Goal: Information Seeking & Learning: Check status

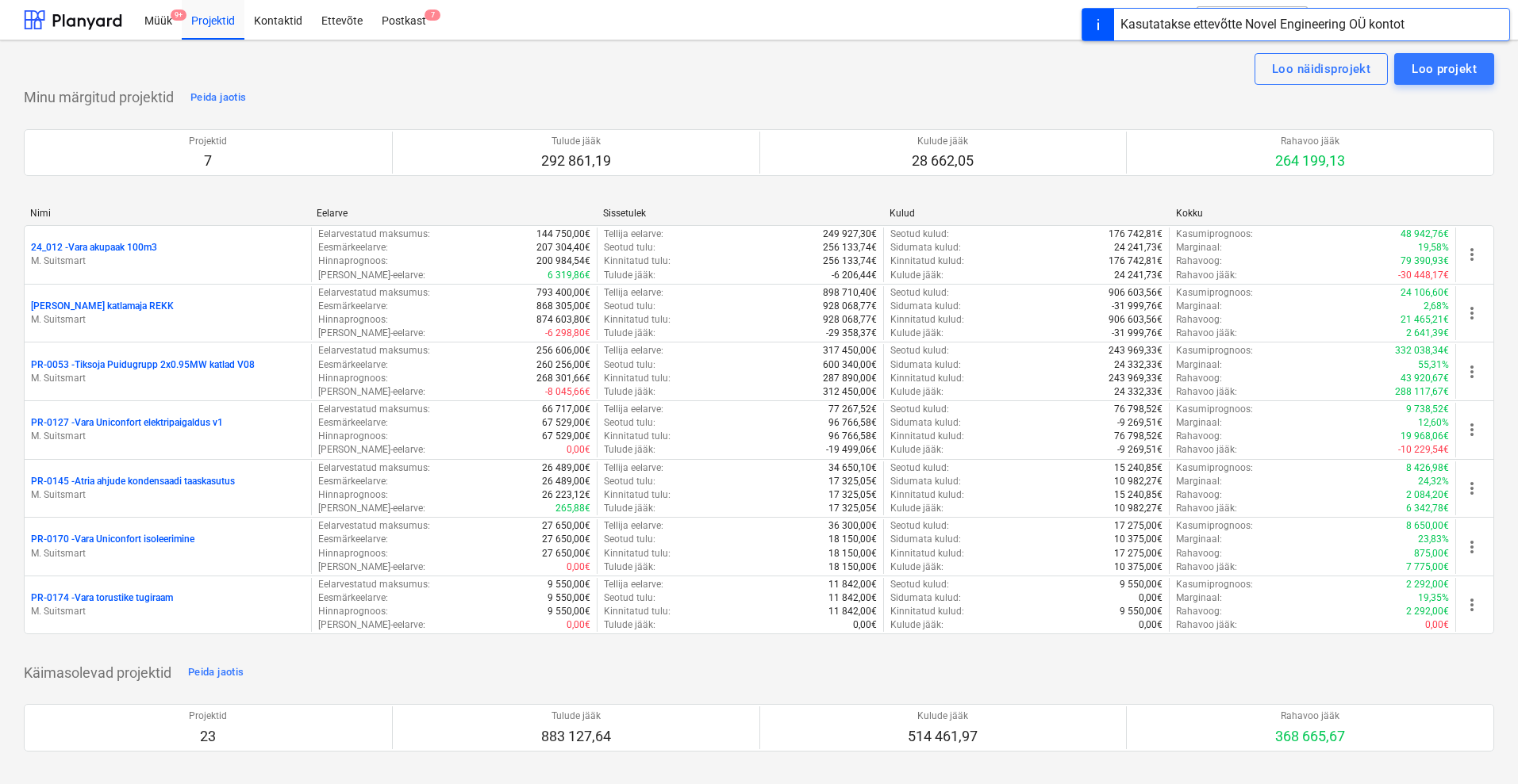
click at [715, 191] on div "Projektid 7 Tulude jääk 292 861,19 Kulude jääk 28 662,05 Rahavoo jääk 264 199,1…" at bounding box center [758, 152] width 1470 height 85
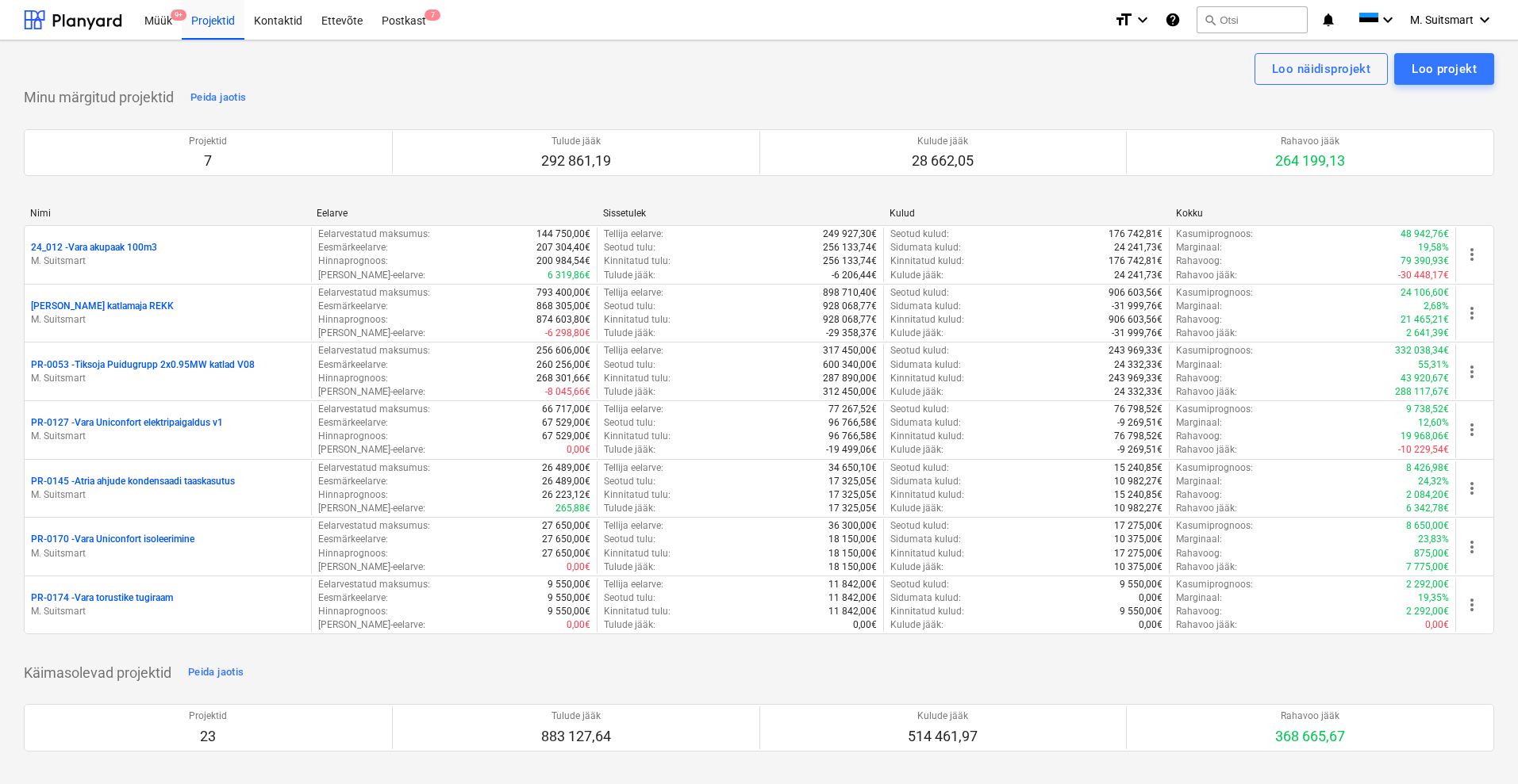
scroll to position [547, 0]
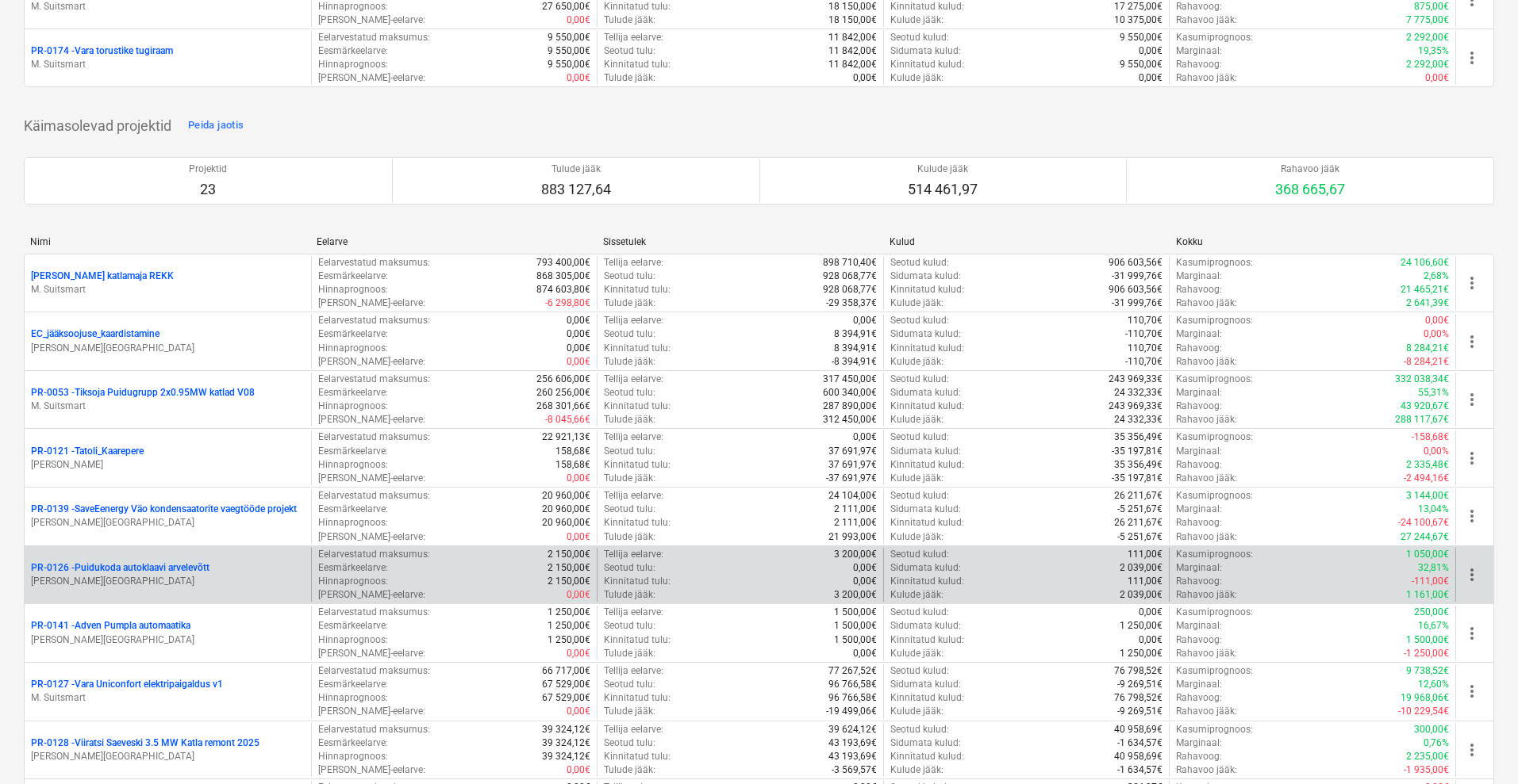
click at [111, 566] on p "PR-0126 - [GEOGRAPHIC_DATA] autoklaavi arvelevõtt" at bounding box center [120, 568] width 178 height 14
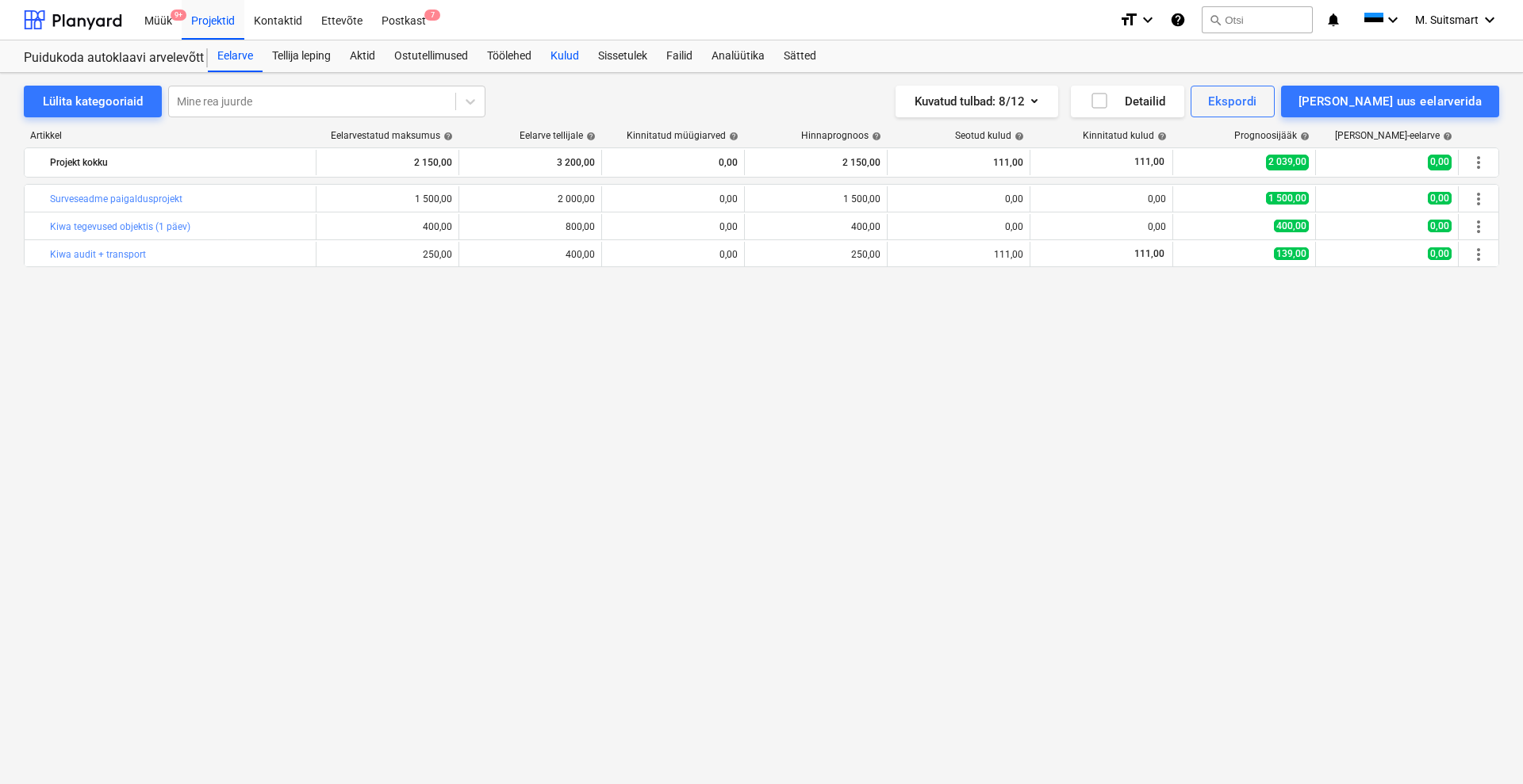
click at [578, 51] on div "Kulud" at bounding box center [565, 55] width 47 height 32
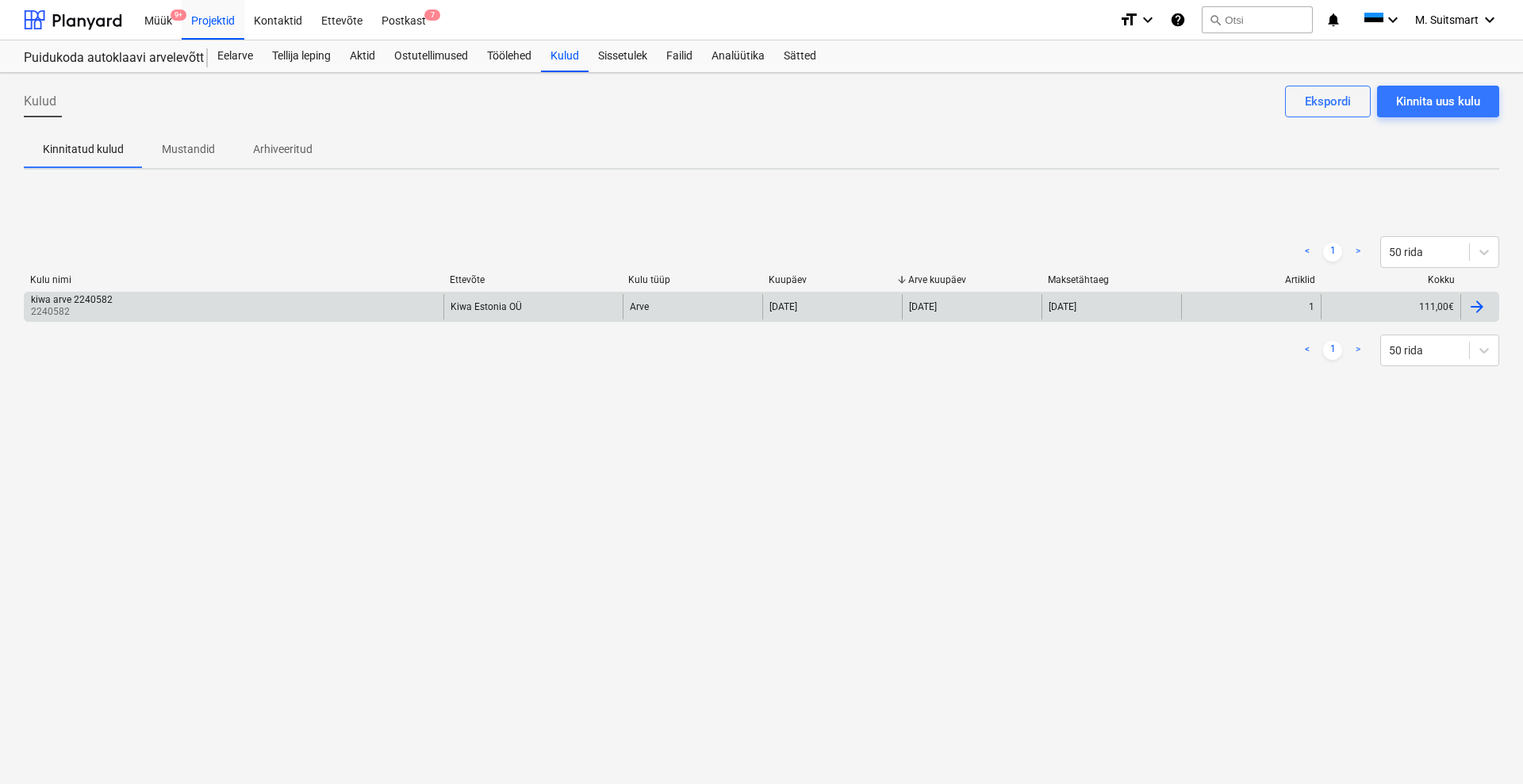
click at [454, 305] on div "Kiwa Estonia OÜ" at bounding box center [486, 307] width 71 height 11
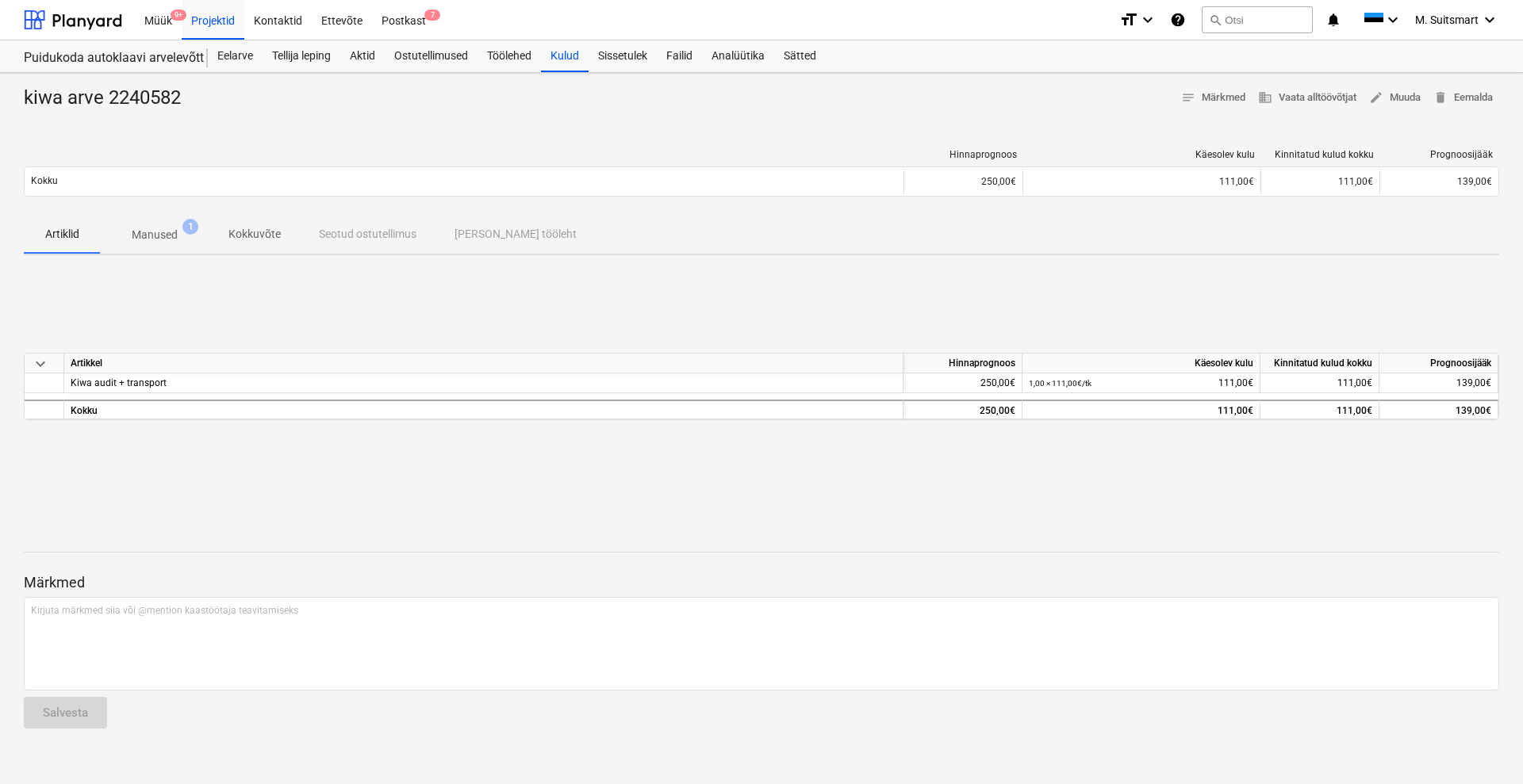
click at [169, 230] on p "Manused" at bounding box center [155, 235] width 46 height 16
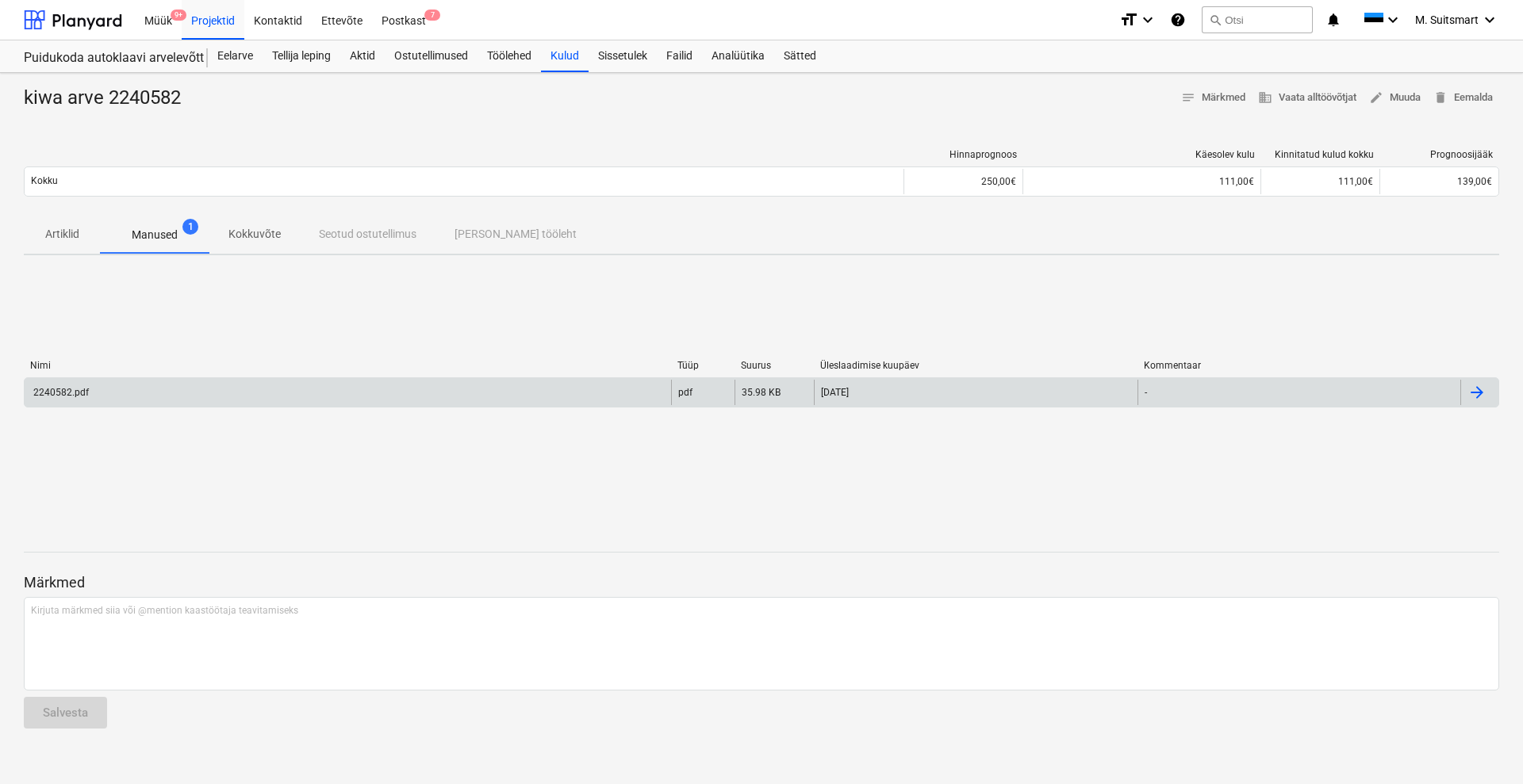
click at [607, 391] on div "2240582.pdf" at bounding box center [348, 393] width 646 height 25
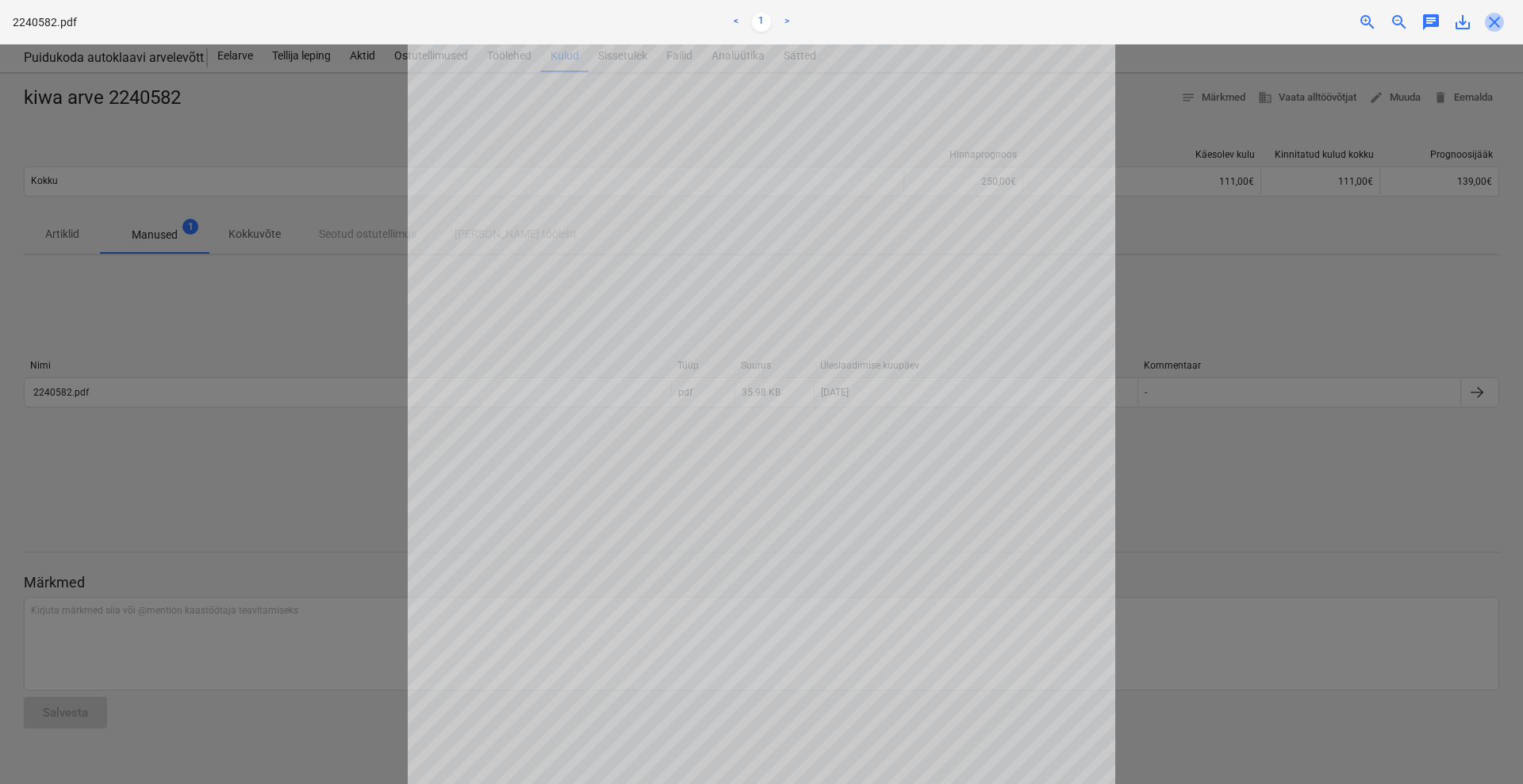
click at [1493, 19] on span "close" at bounding box center [1494, 22] width 19 height 19
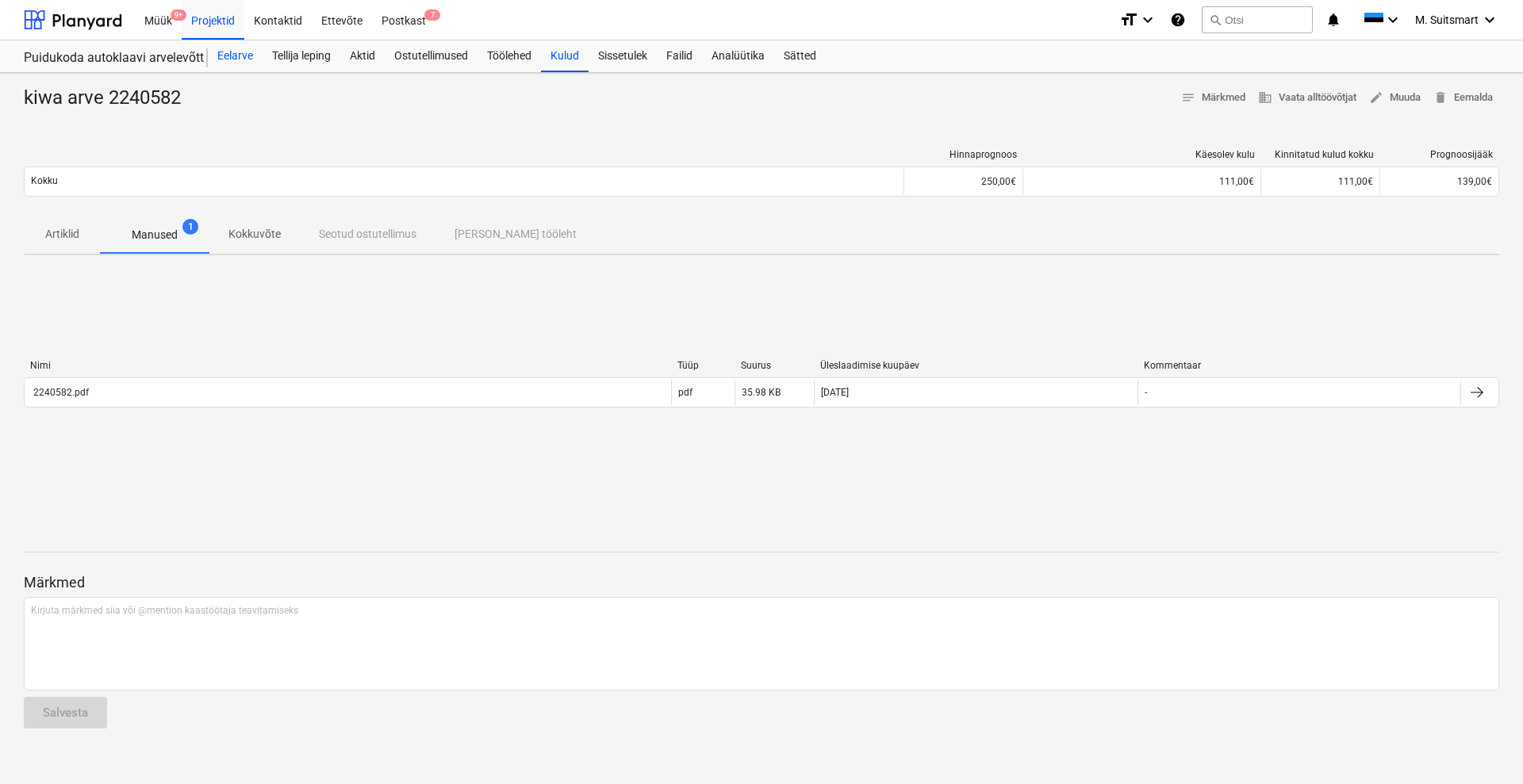
click at [238, 56] on div "Eelarve" at bounding box center [235, 55] width 55 height 32
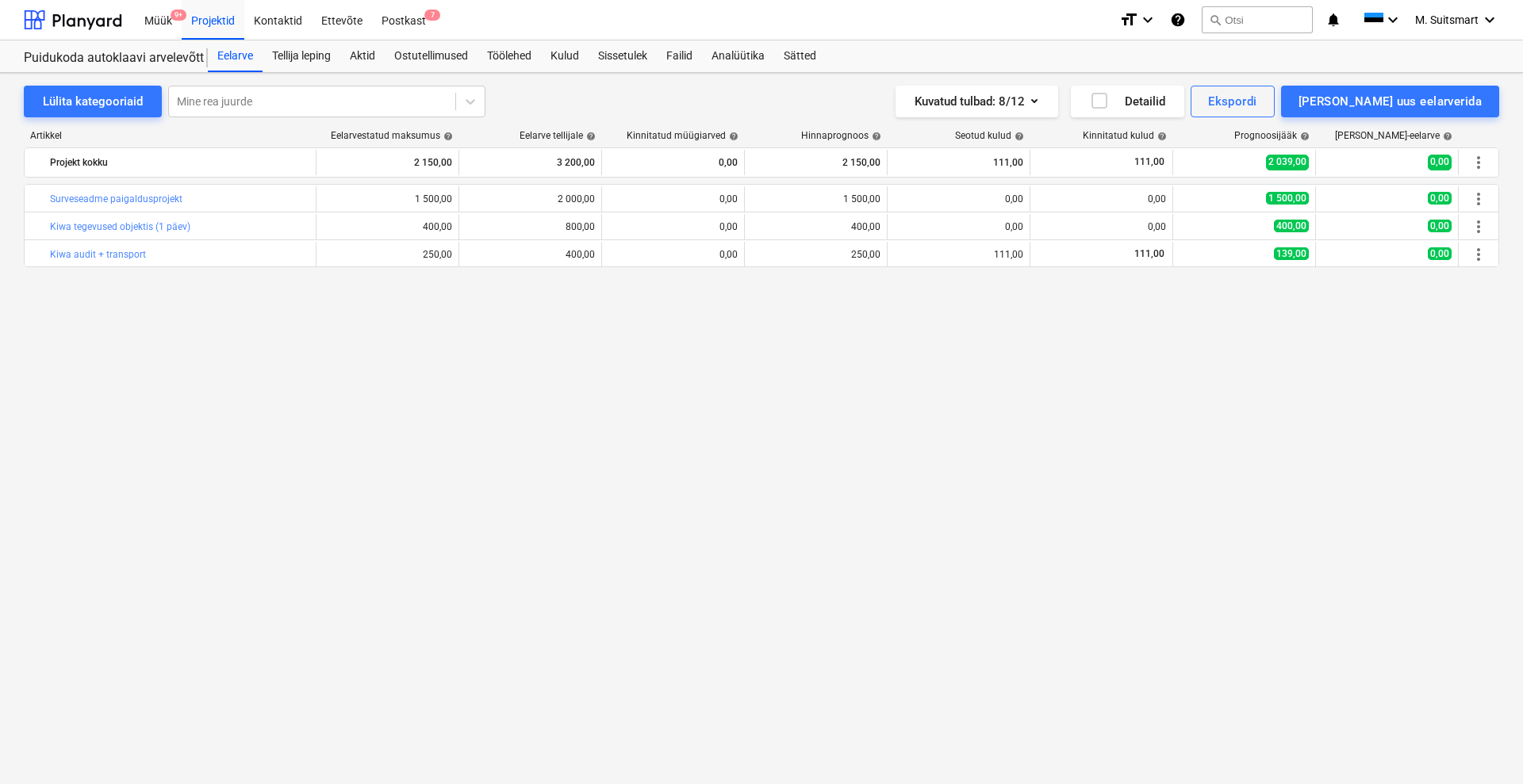
click at [620, 368] on div "bar_chart Surveseadme paigaldusprojekt 1 500,00 edit 2 000,00 0,00 edit 1 500,0…" at bounding box center [761, 451] width 1475 height 535
click at [566, 58] on div "Kulud" at bounding box center [565, 55] width 47 height 32
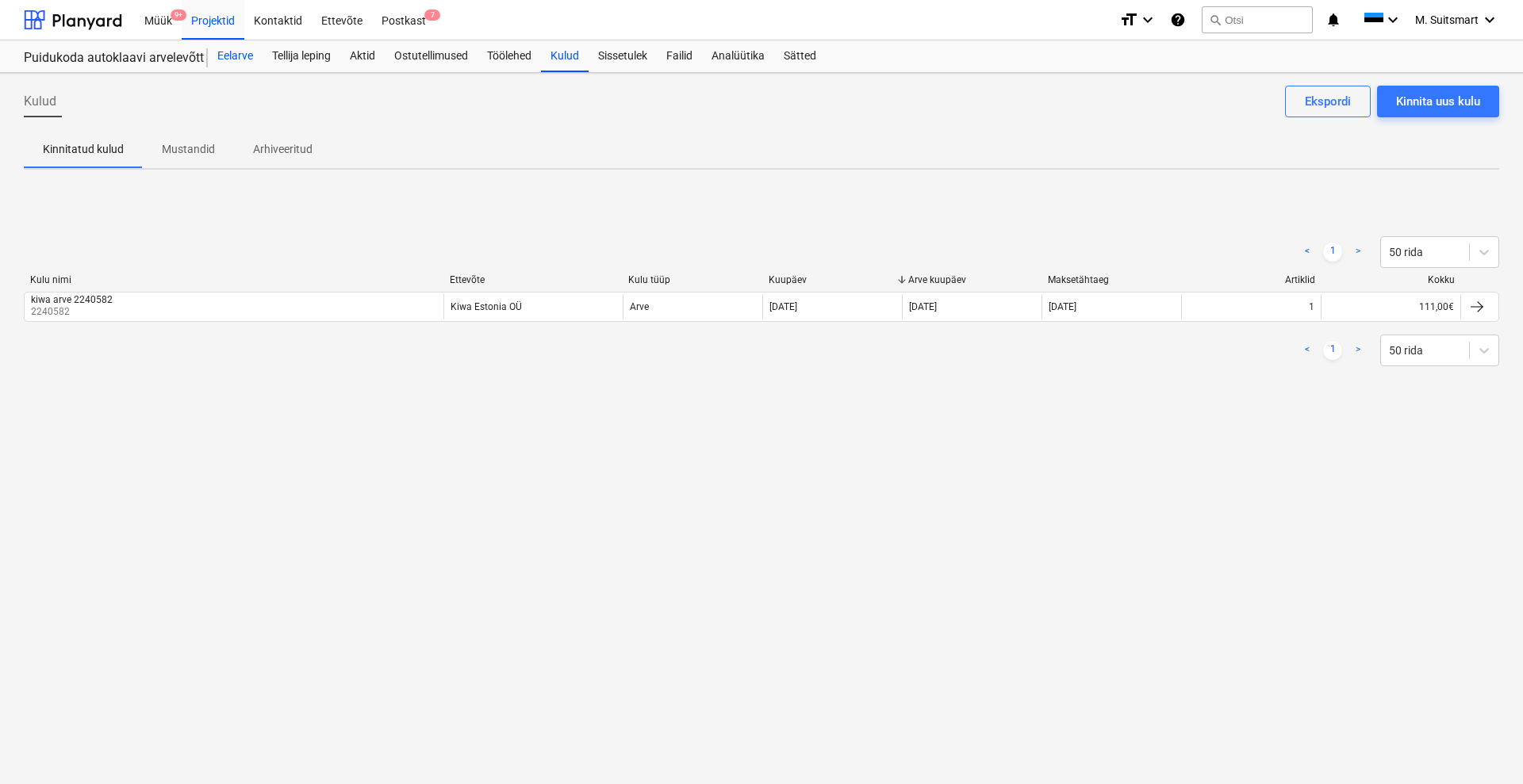
click at [247, 52] on div "Eelarve" at bounding box center [235, 55] width 55 height 32
